Goal: Transaction & Acquisition: Purchase product/service

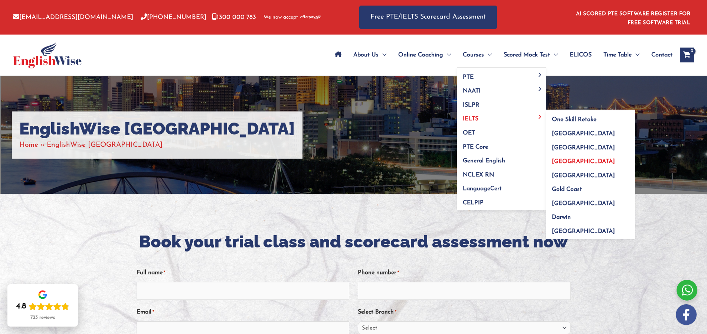
click at [554, 160] on span "[GEOGRAPHIC_DATA]" at bounding box center [583, 162] width 63 height 6
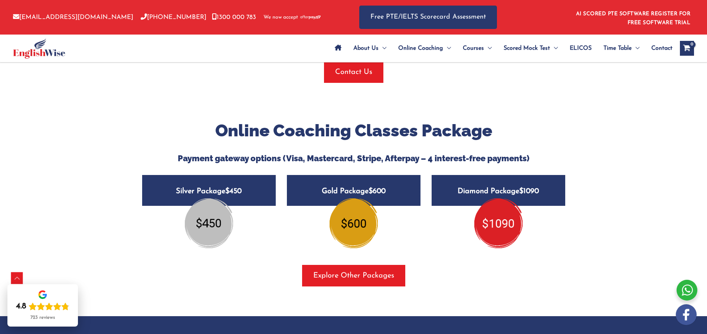
scroll to position [831, 0]
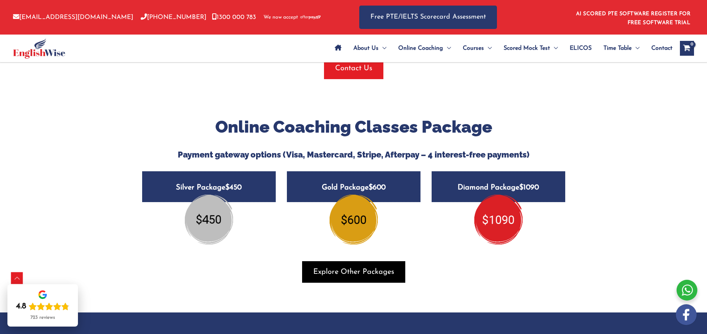
click at [338, 277] on span "Explore Other Packages" at bounding box center [353, 272] width 81 height 10
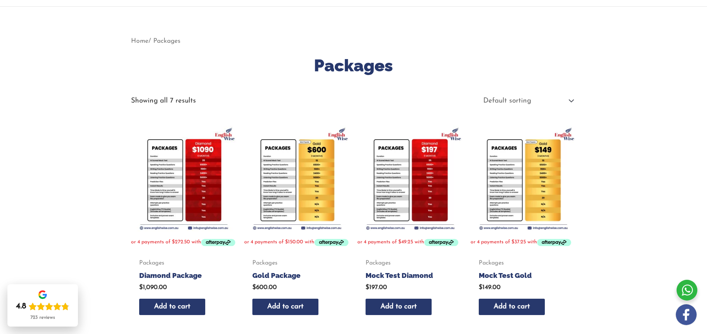
scroll to position [86, 0]
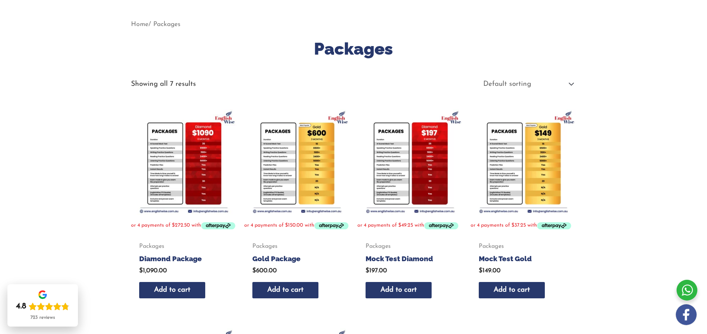
click at [167, 154] on img at bounding box center [184, 162] width 106 height 106
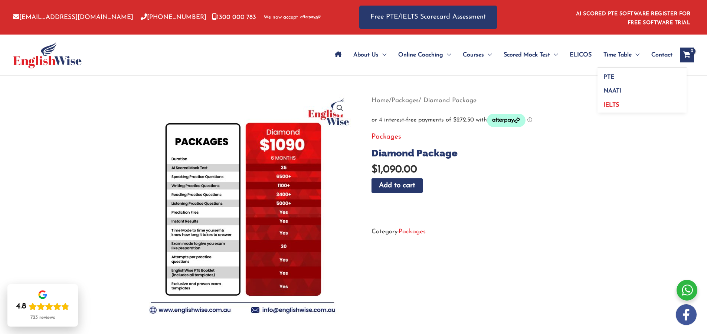
click at [609, 104] on span "IELTS" at bounding box center [612, 105] width 16 height 6
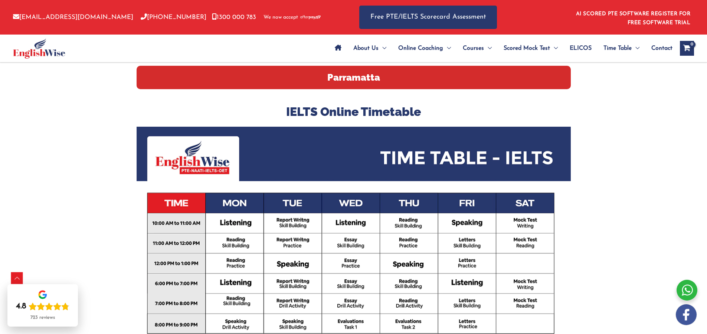
scroll to position [219, 0]
